Goal: Information Seeking & Learning: Learn about a topic

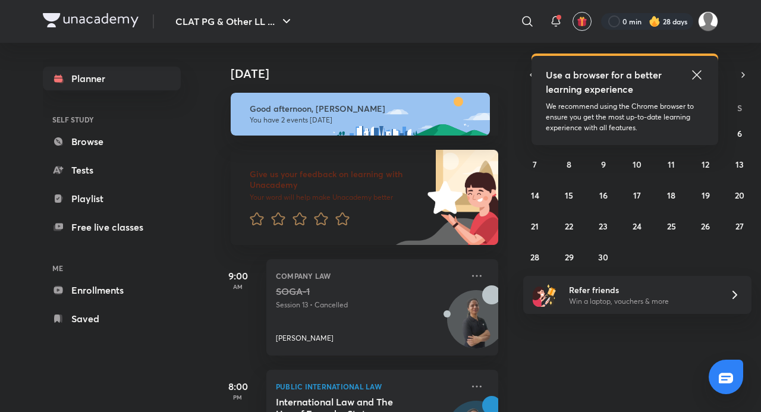
scroll to position [73, 0]
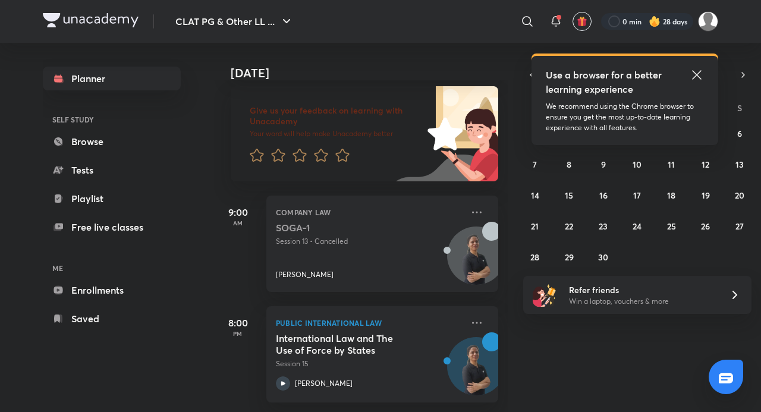
click at [695, 72] on icon at bounding box center [696, 74] width 9 height 9
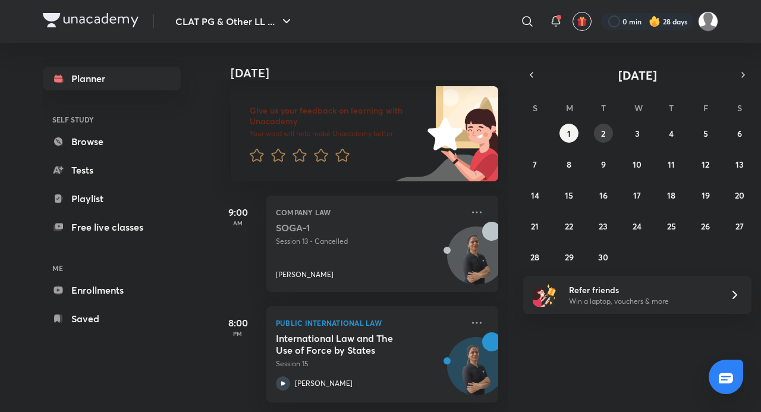
click at [601, 129] on abbr "2" at bounding box center [603, 133] width 4 height 11
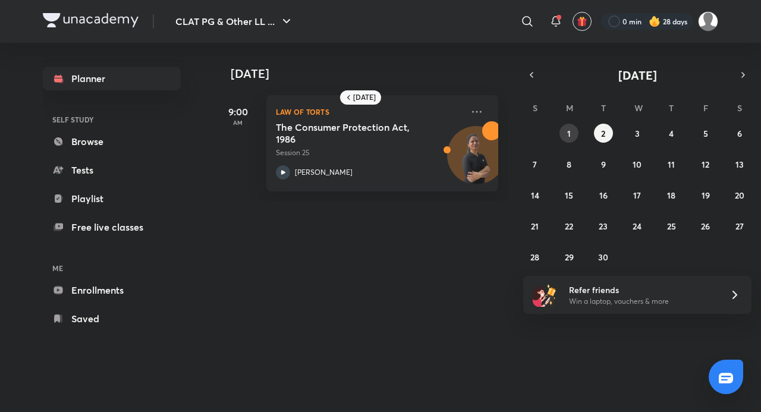
click at [570, 132] on abbr "1" at bounding box center [569, 133] width 4 height 11
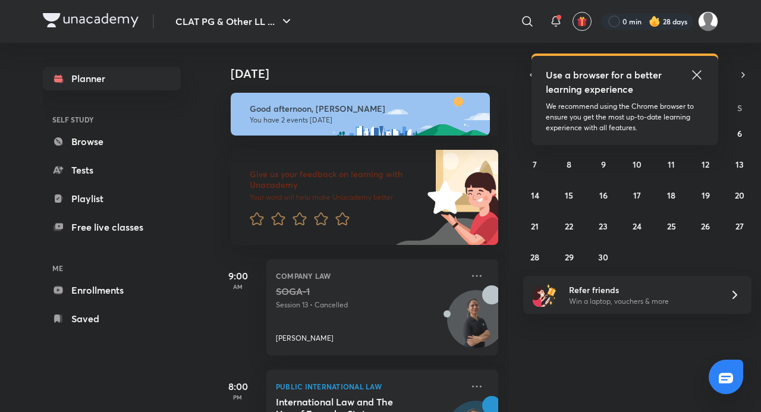
click at [696, 68] on icon at bounding box center [697, 75] width 14 height 14
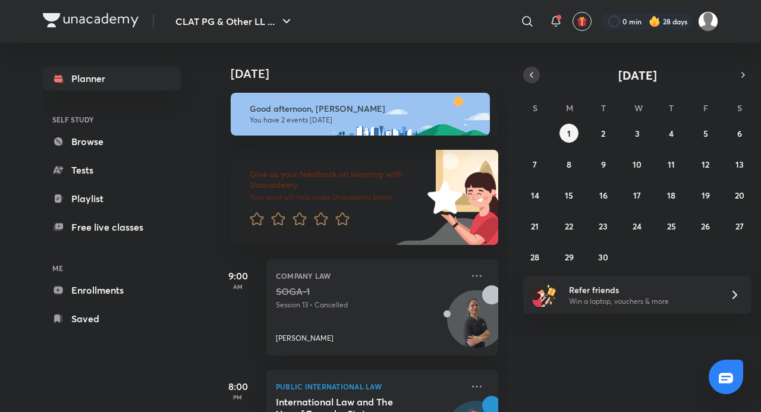
click at [529, 75] on icon "button" at bounding box center [532, 75] width 10 height 11
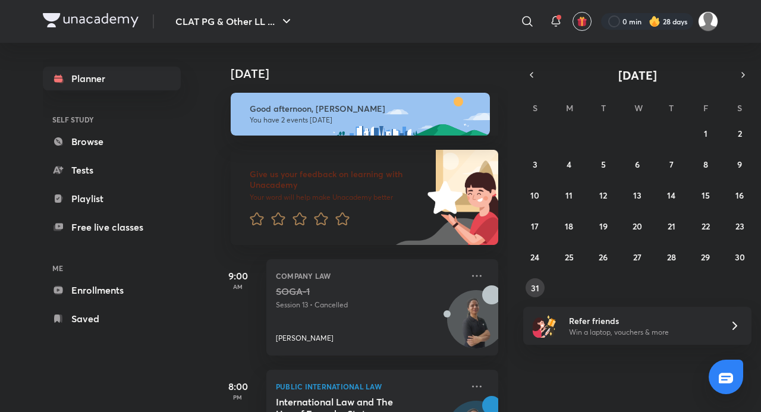
click at [539, 287] on button "31" at bounding box center [535, 287] width 19 height 19
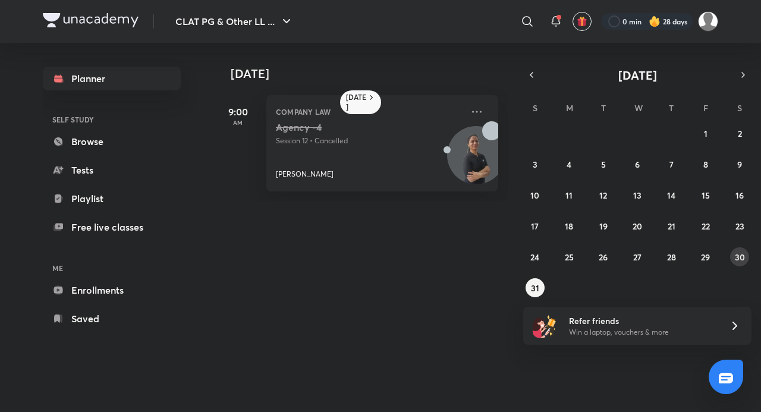
click at [744, 252] on abbr "30" at bounding box center [740, 257] width 10 height 11
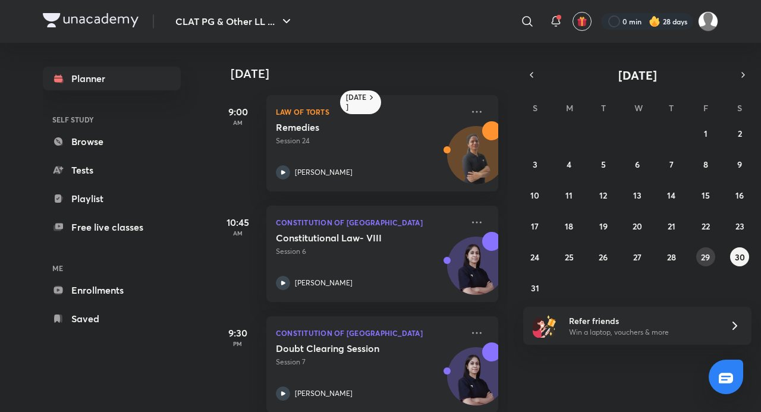
click at [702, 256] on abbr "29" at bounding box center [705, 257] width 9 height 11
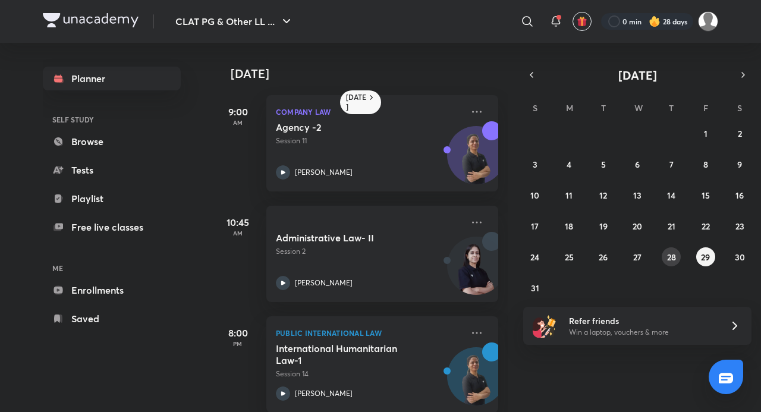
click at [677, 255] on button "28" at bounding box center [671, 256] width 19 height 19
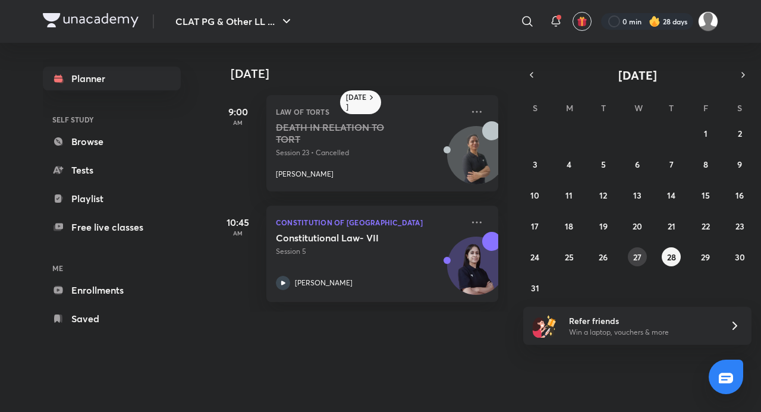
click at [636, 255] on abbr "27" at bounding box center [638, 257] width 8 height 11
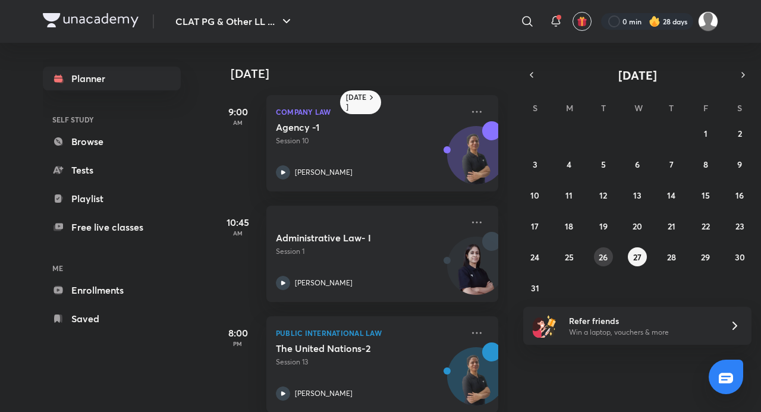
click at [610, 254] on button "26" at bounding box center [603, 256] width 19 height 19
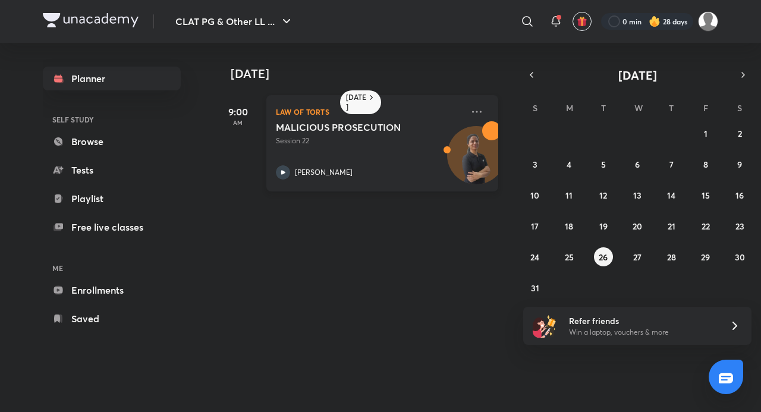
drag, startPoint x: 407, startPoint y: 117, endPoint x: 393, endPoint y: 155, distance: 41.4
click at [393, 155] on div "MALICIOUS PROSECUTION Session 22 [PERSON_NAME]" at bounding box center [369, 150] width 187 height 58
